Goal: Navigation & Orientation: Find specific page/section

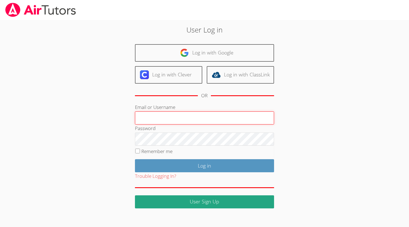
type input "[EMAIL_ADDRESS][DOMAIN_NAME]"
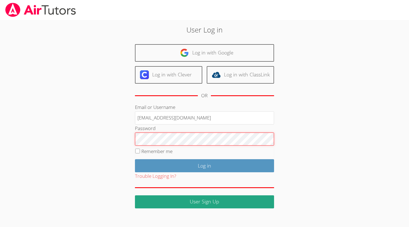
click at [204, 165] on input "Log in" at bounding box center [204, 165] width 139 height 13
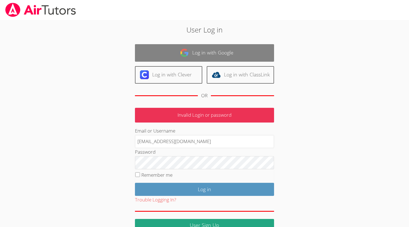
click at [224, 49] on link "Log in with Google" at bounding box center [204, 53] width 139 height 18
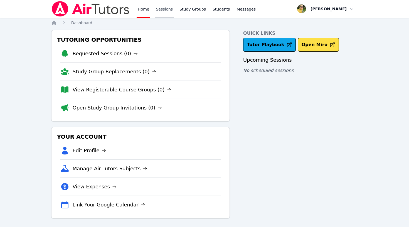
click at [167, 11] on link "Sessions" at bounding box center [164, 9] width 19 height 18
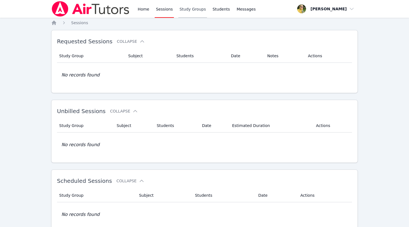
click at [184, 12] on link "Study Groups" at bounding box center [192, 9] width 29 height 18
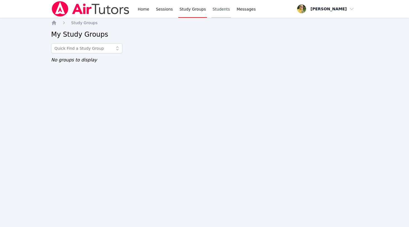
click at [218, 11] on link "Students" at bounding box center [221, 9] width 19 height 18
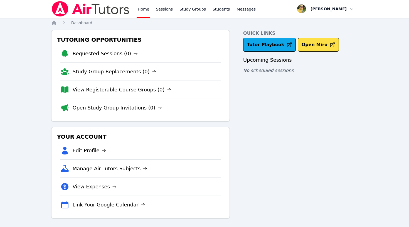
click at [112, 5] on img at bounding box center [90, 9] width 79 height 16
click at [160, 9] on link "Sessions" at bounding box center [164, 9] width 19 height 18
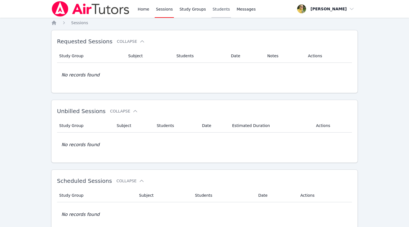
click at [213, 11] on link "Students" at bounding box center [221, 9] width 19 height 18
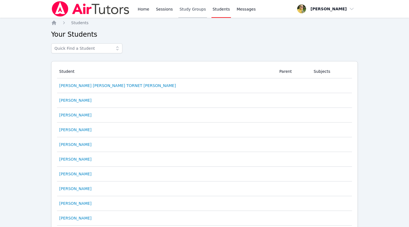
click at [181, 10] on link "Study Groups" at bounding box center [192, 9] width 29 height 18
